Goal: Navigation & Orientation: Find specific page/section

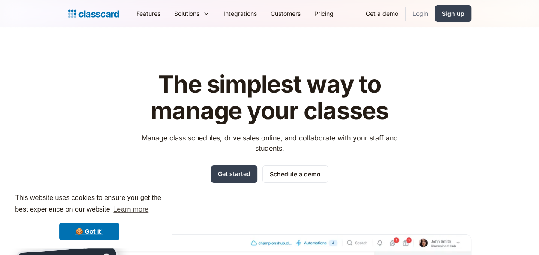
click at [421, 15] on link "Login" at bounding box center [420, 13] width 29 height 19
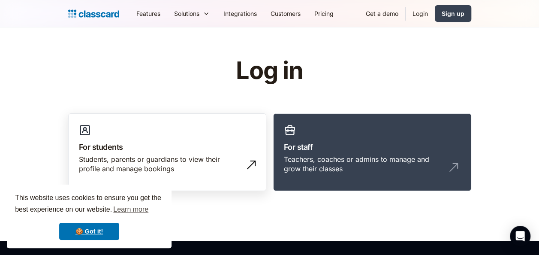
click at [212, 174] on div "Students, parents or guardians to view their profile and manage bookings" at bounding box center [167, 167] width 177 height 26
click at [212, 175] on div "Students, parents or guardians to view their profile and manage bookings" at bounding box center [167, 167] width 177 height 26
